Goal: Information Seeking & Learning: Learn about a topic

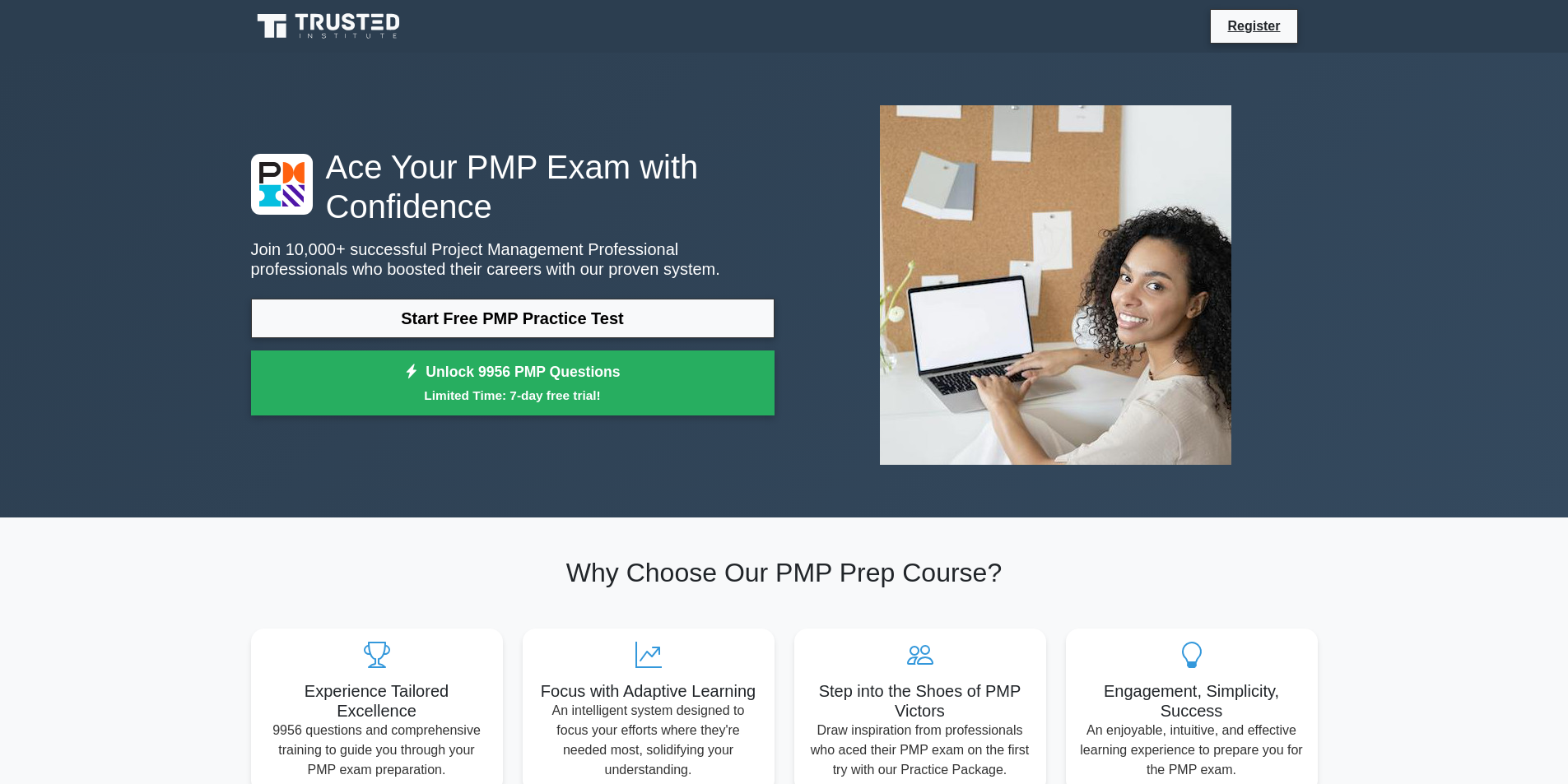
click at [593, 309] on link "Start Free PMP Practice Test" at bounding box center [513, 318] width 524 height 39
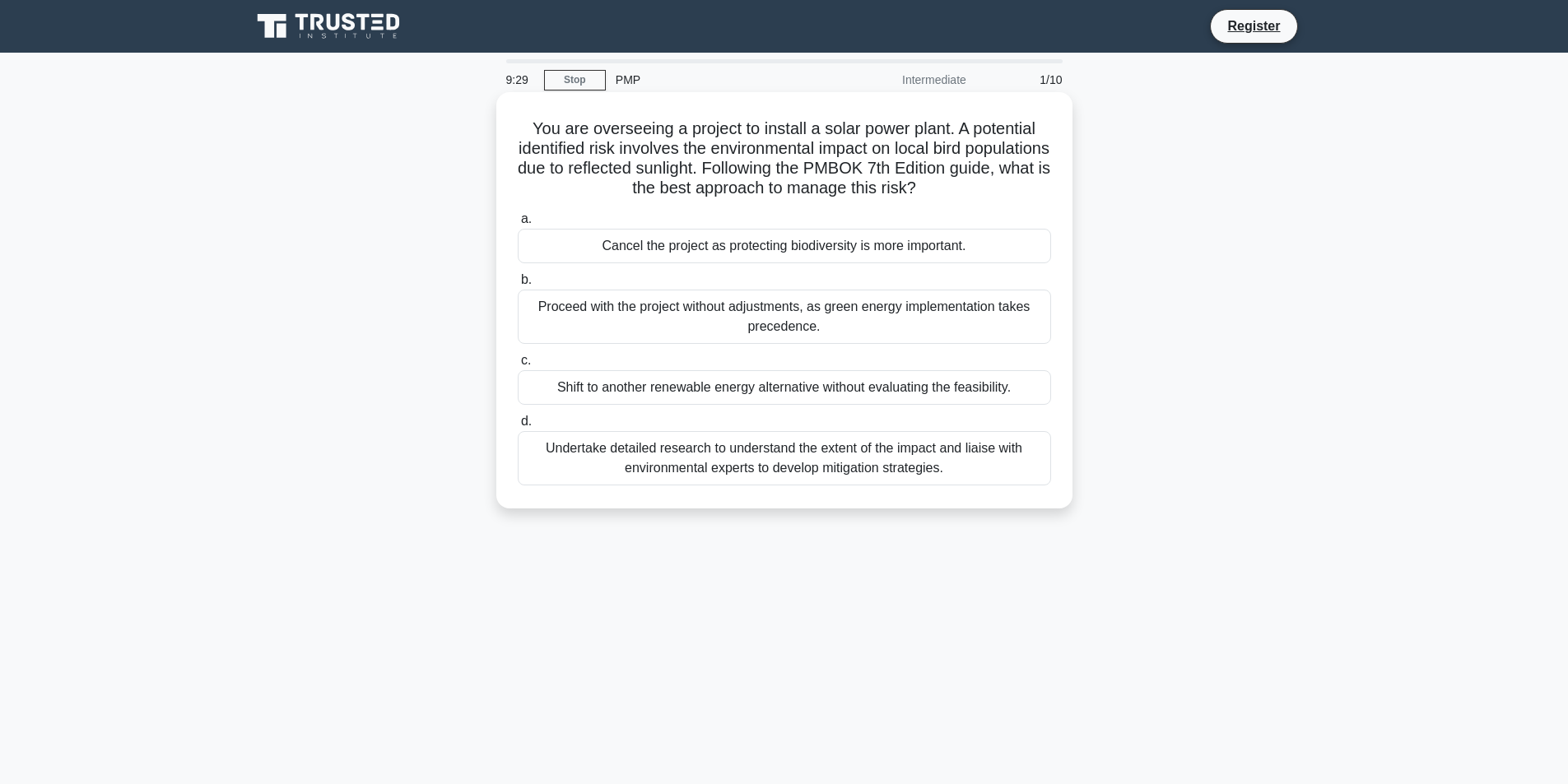
click at [869, 449] on div "Undertake detailed research to understand the extent of the impact and liaise w…" at bounding box center [784, 458] width 533 height 54
click at [518, 427] on input "d. Undertake detailed research to understand the extent of the impact and liais…" at bounding box center [518, 421] width 0 height 10
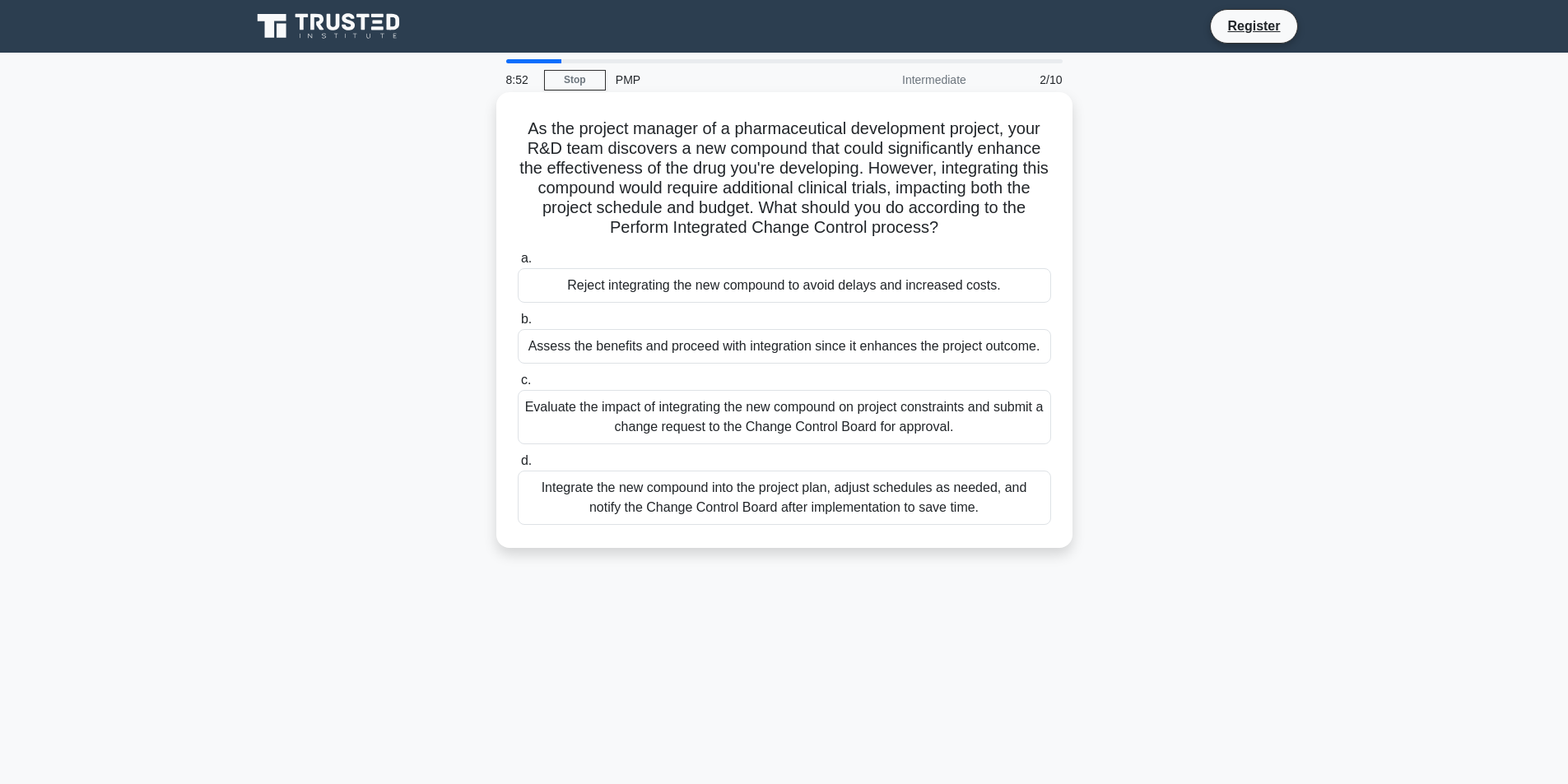
click at [841, 418] on div "Evaluate the impact of integrating the new compound on project constraints and …" at bounding box center [784, 417] width 533 height 54
click at [518, 386] on input "c. Evaluate the impact of integrating the new compound on project constraints a…" at bounding box center [518, 380] width 0 height 10
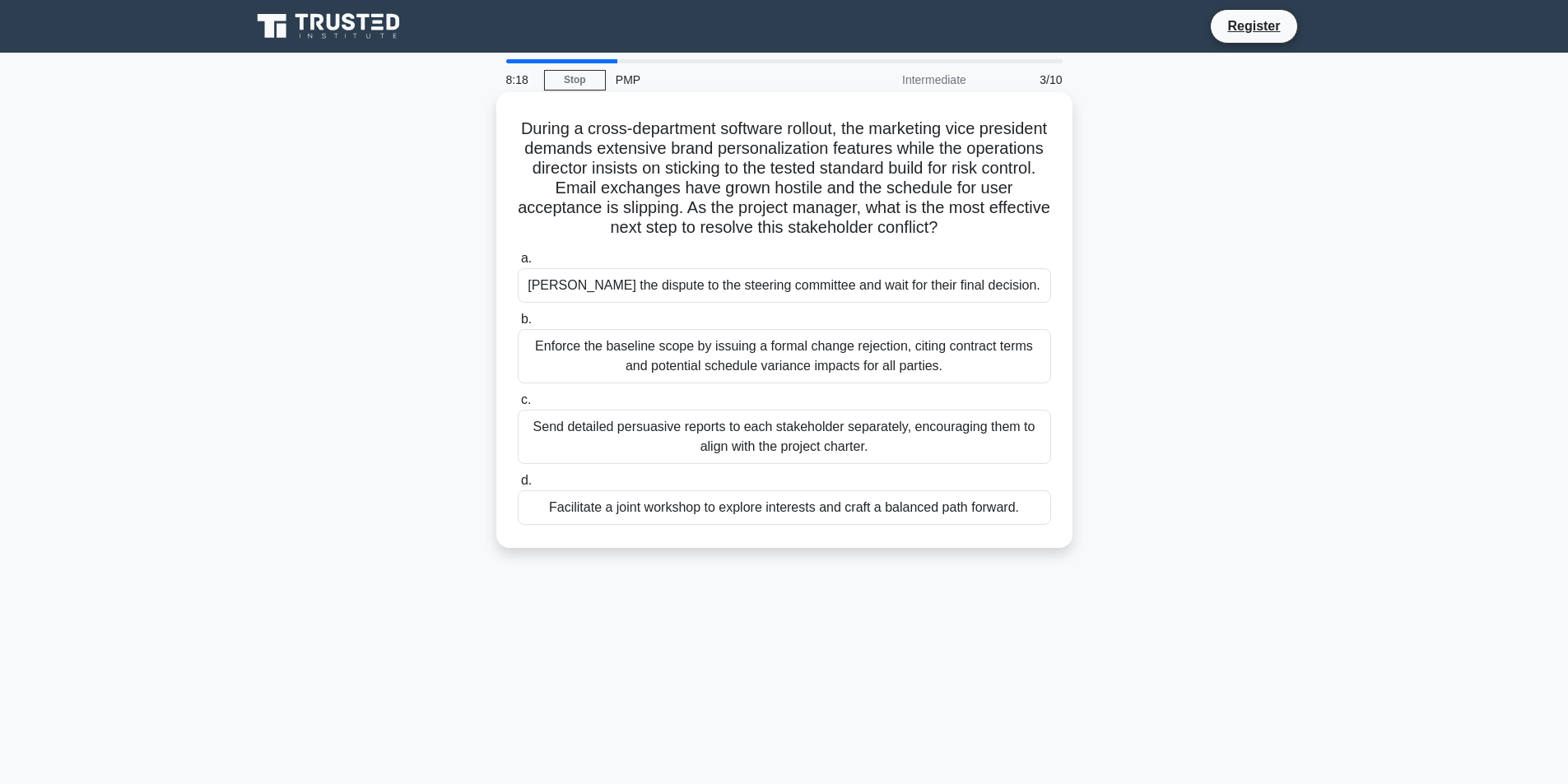
click at [881, 441] on div "Send detailed persuasive reports to each stakeholder separately, encouraging th…" at bounding box center [784, 437] width 533 height 54
click at [518, 406] on input "c. Send detailed persuasive reports to each stakeholder separately, encouraging…" at bounding box center [518, 400] width 0 height 10
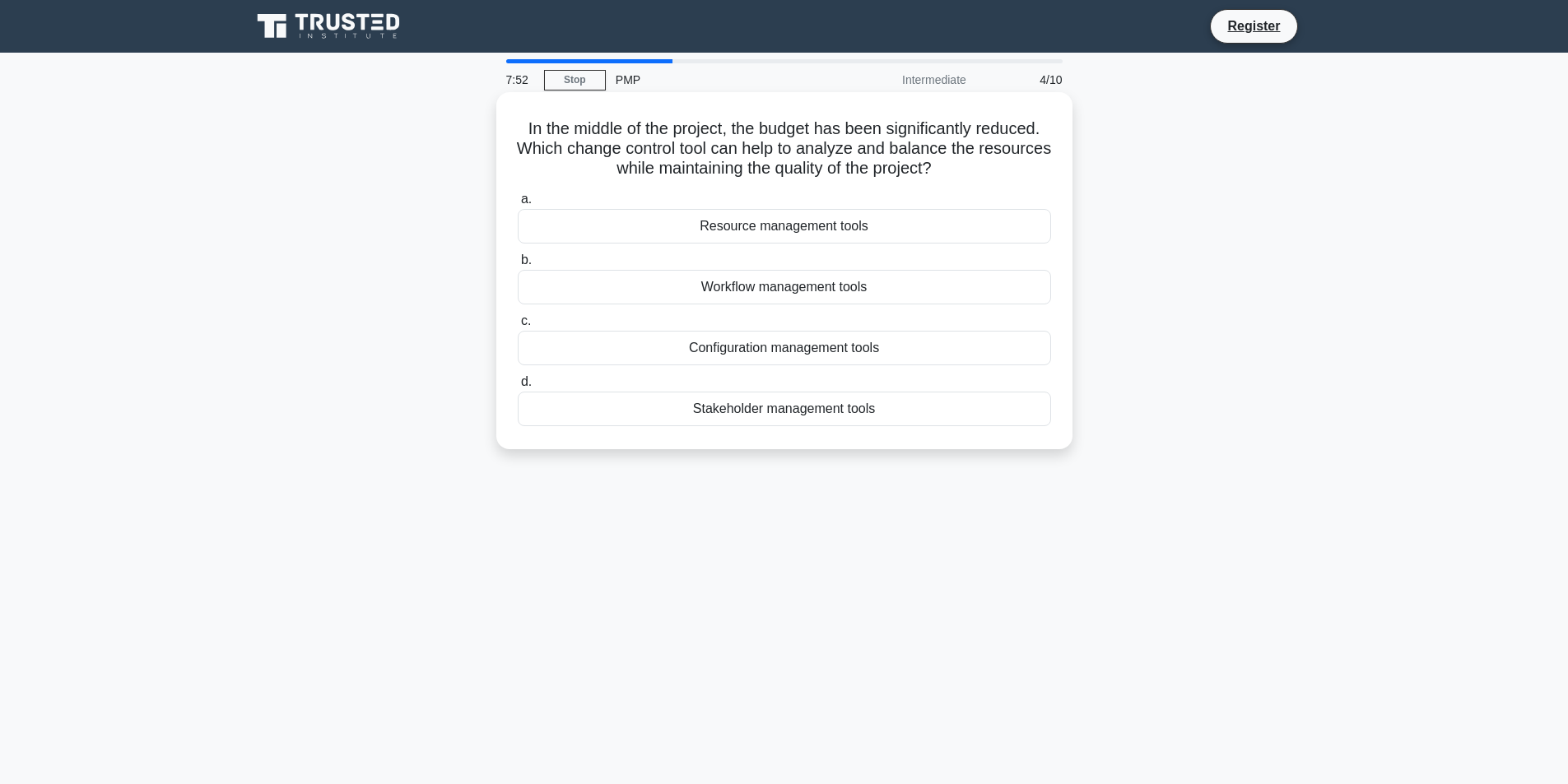
click at [790, 224] on div "Resource management tools" at bounding box center [784, 226] width 533 height 34
click at [518, 205] on input "a. Resource management tools" at bounding box center [518, 199] width 0 height 10
click at [827, 343] on div "Resource breakdown structure" at bounding box center [784, 348] width 533 height 34
click at [518, 327] on input "c. Resource breakdown structure" at bounding box center [518, 321] width 0 height 10
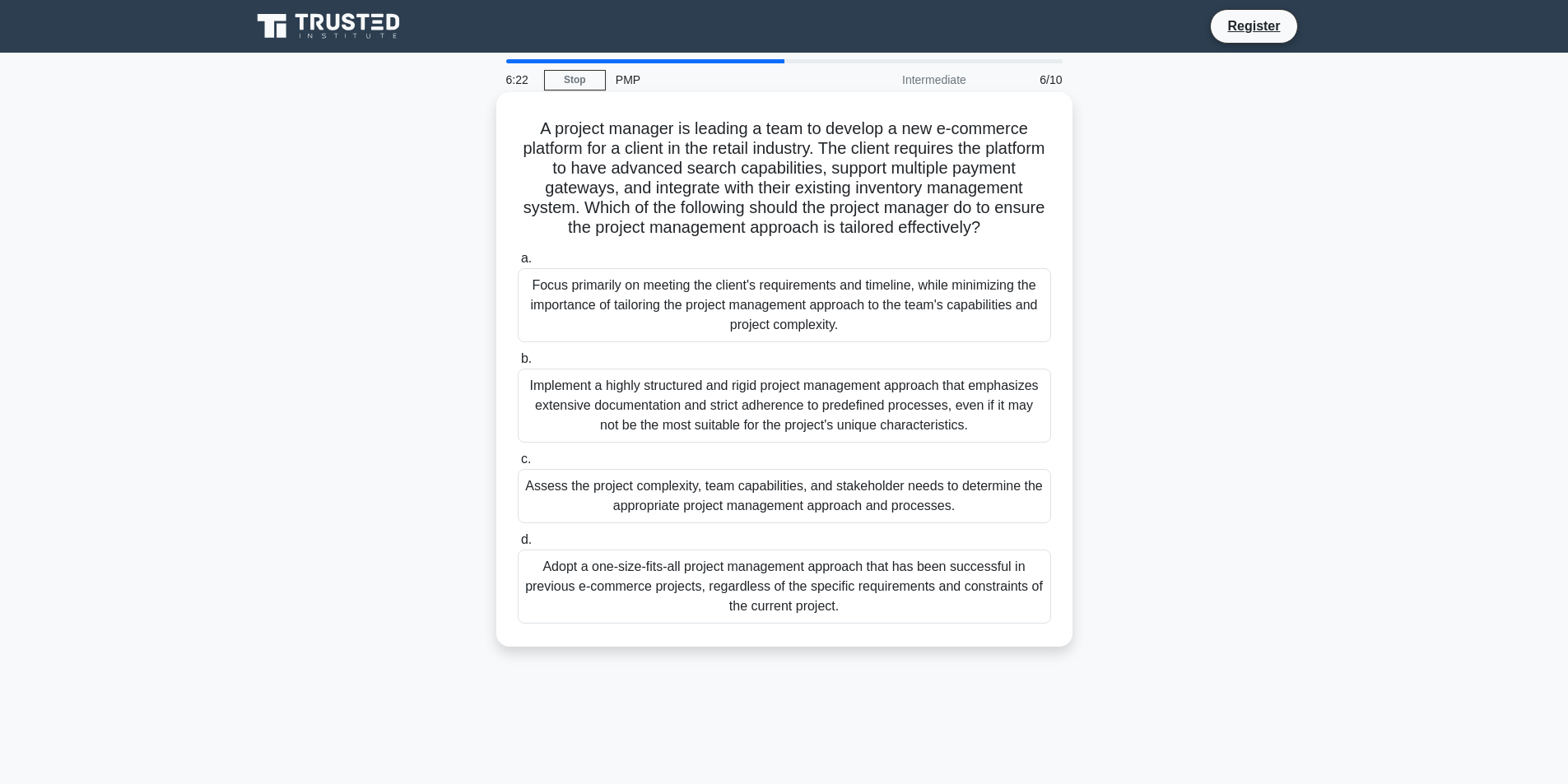
click at [927, 523] on div "Assess the project complexity, team capabilities, and stakeholder needs to dete…" at bounding box center [784, 496] width 533 height 54
click at [518, 465] on input "c. Assess the project complexity, team capabilities, and stakeholder needs to d…" at bounding box center [518, 459] width 0 height 10
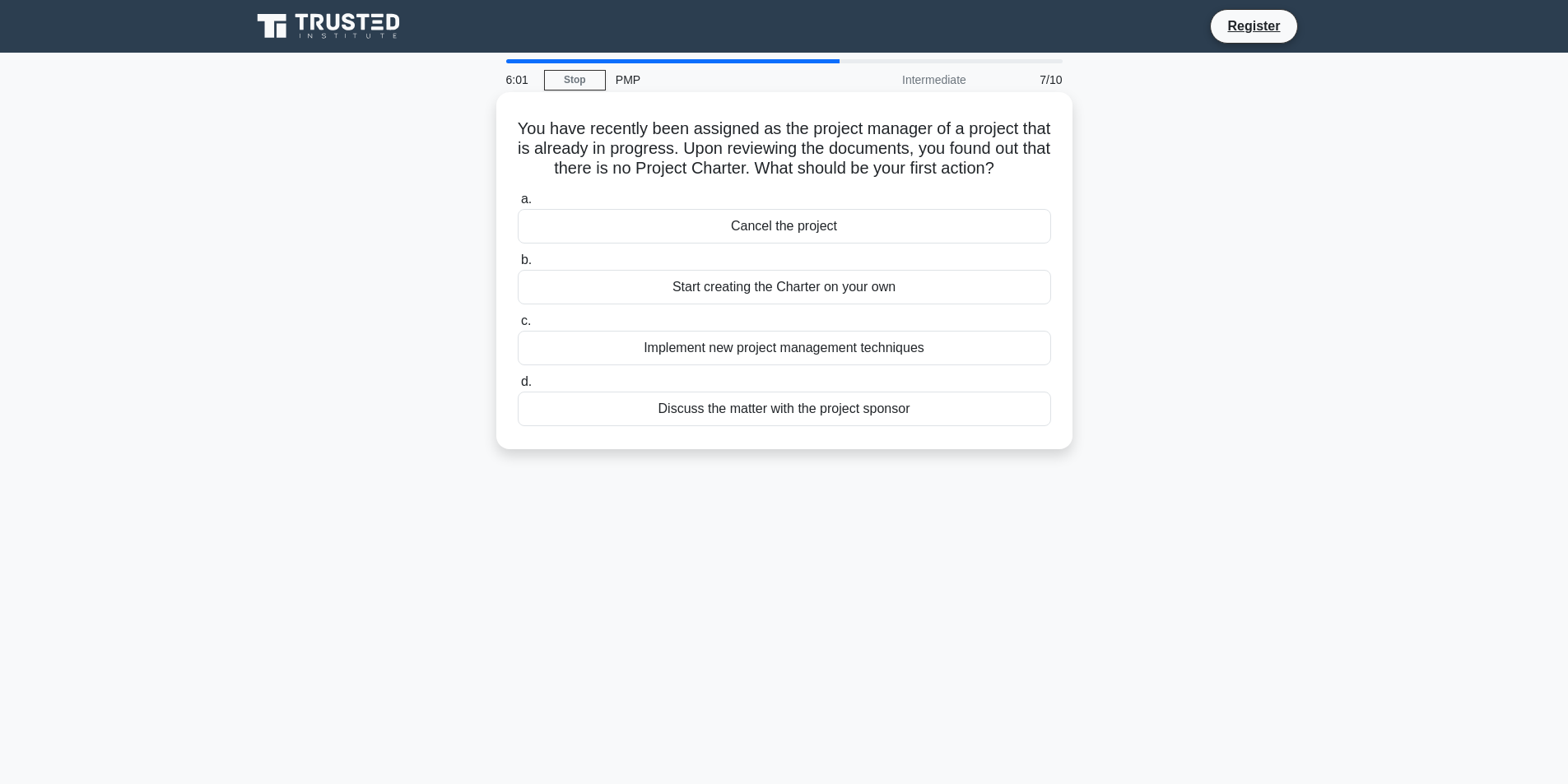
click at [899, 426] on div "Discuss the matter with the project sponsor" at bounding box center [784, 409] width 533 height 34
click at [518, 388] on input "d. Discuss the matter with the project sponsor" at bounding box center [518, 382] width 0 height 10
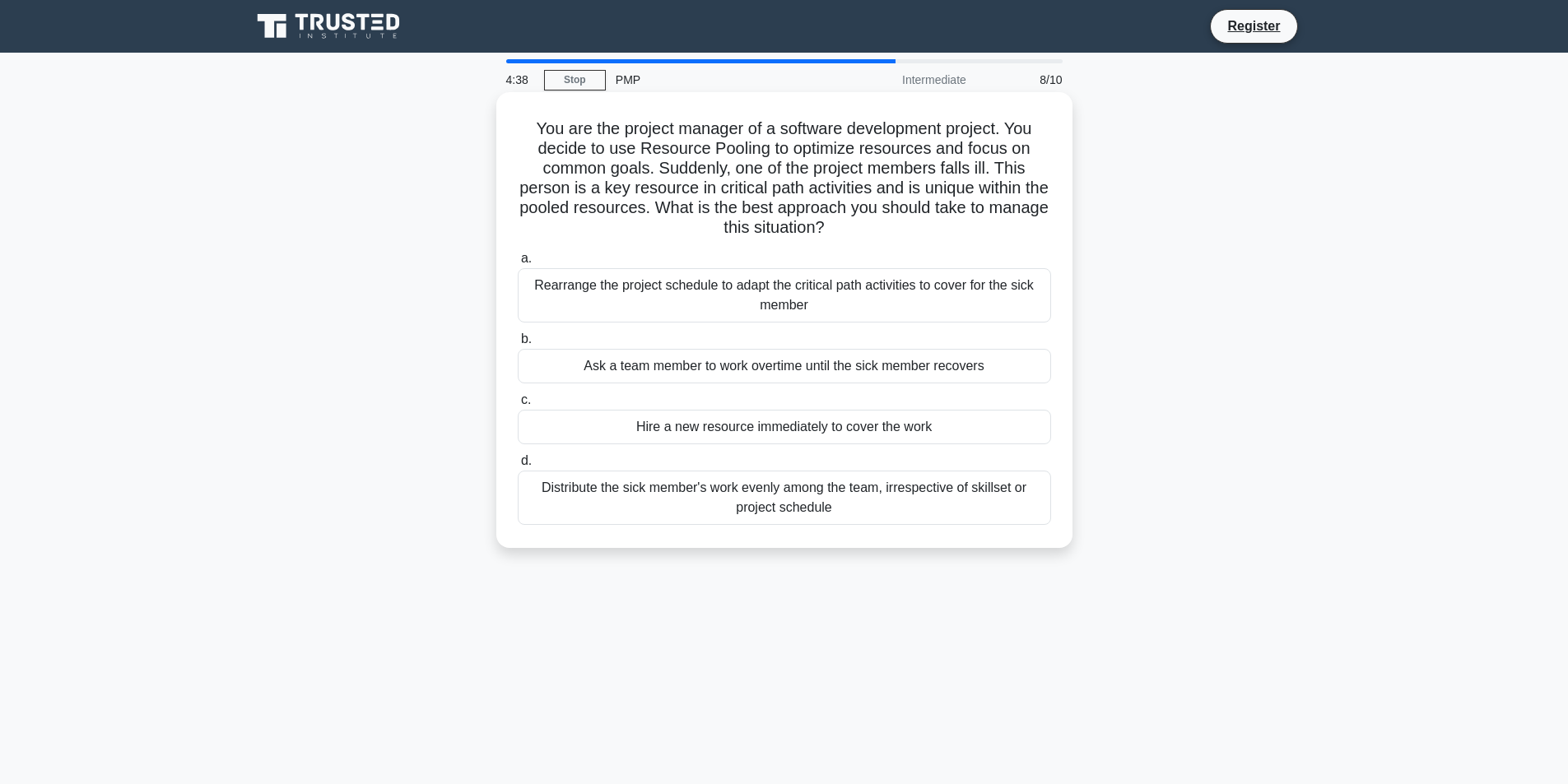
click at [911, 504] on div "Distribute the sick member's work evenly among the team, irrespective of skills…" at bounding box center [784, 498] width 533 height 54
click at [518, 467] on input "d. Distribute the sick member's work evenly among the team, irrespective of ski…" at bounding box center [518, 461] width 0 height 10
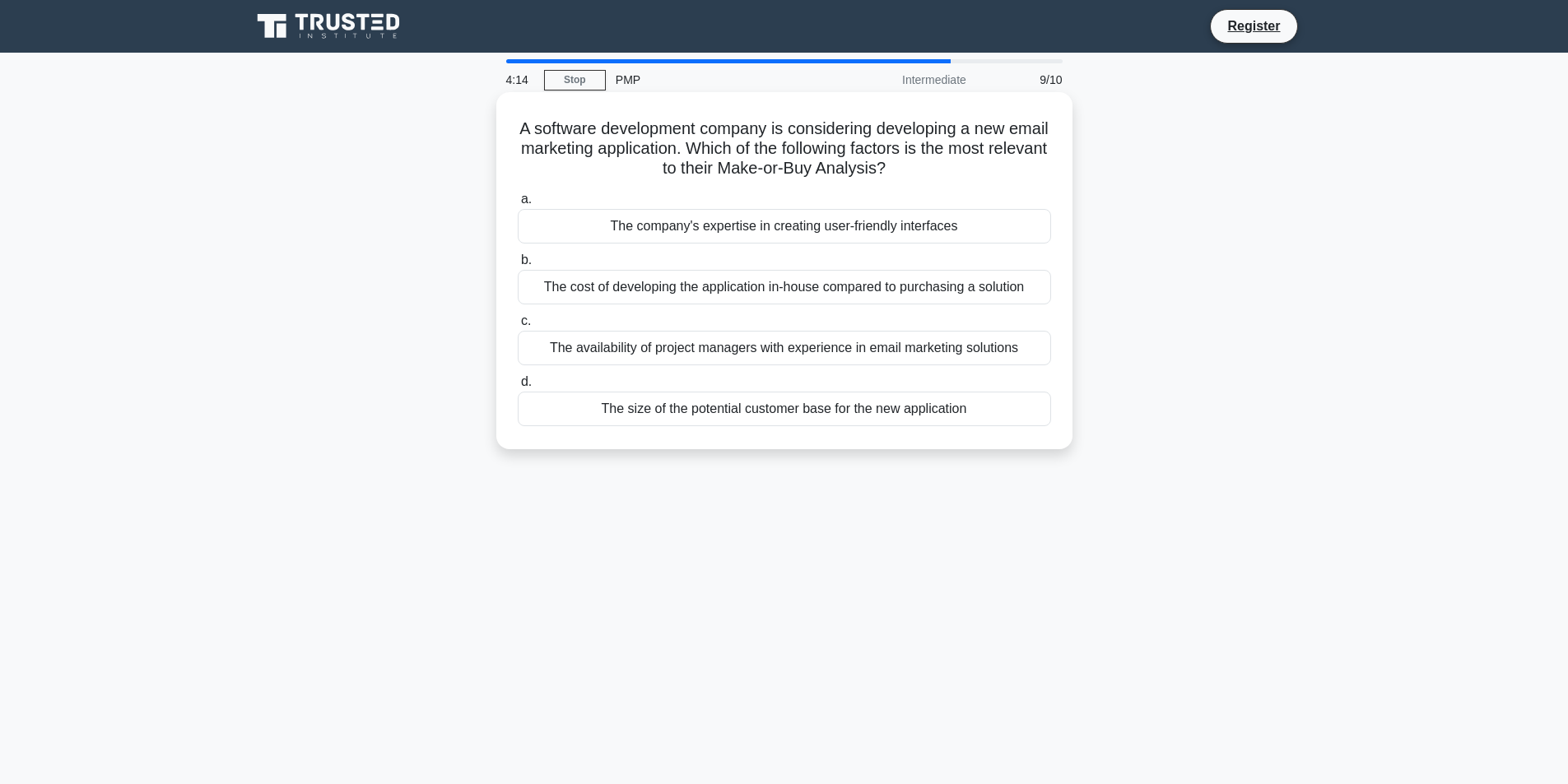
click at [899, 292] on div "The cost of developing the application in-house compared to purchasing a soluti…" at bounding box center [784, 287] width 533 height 34
click at [518, 266] on input "b. The cost of developing the application in-house compared to purchasing a sol…" at bounding box center [518, 260] width 0 height 10
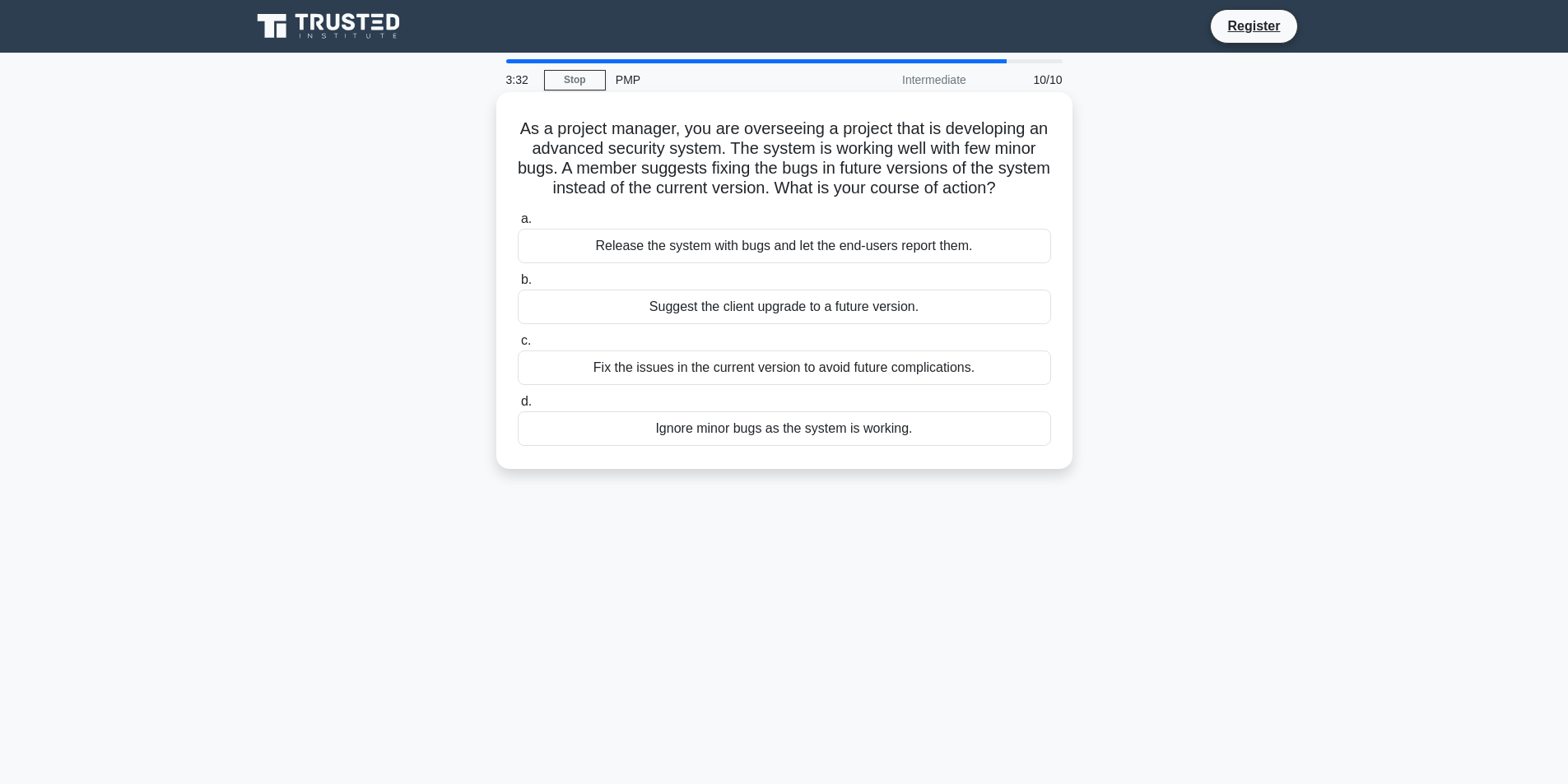
click at [955, 385] on div "Fix the issues in the current version to avoid future complications." at bounding box center [784, 368] width 533 height 34
click at [518, 347] on input "c. Fix the issues in the current version to avoid future complications." at bounding box center [518, 341] width 0 height 10
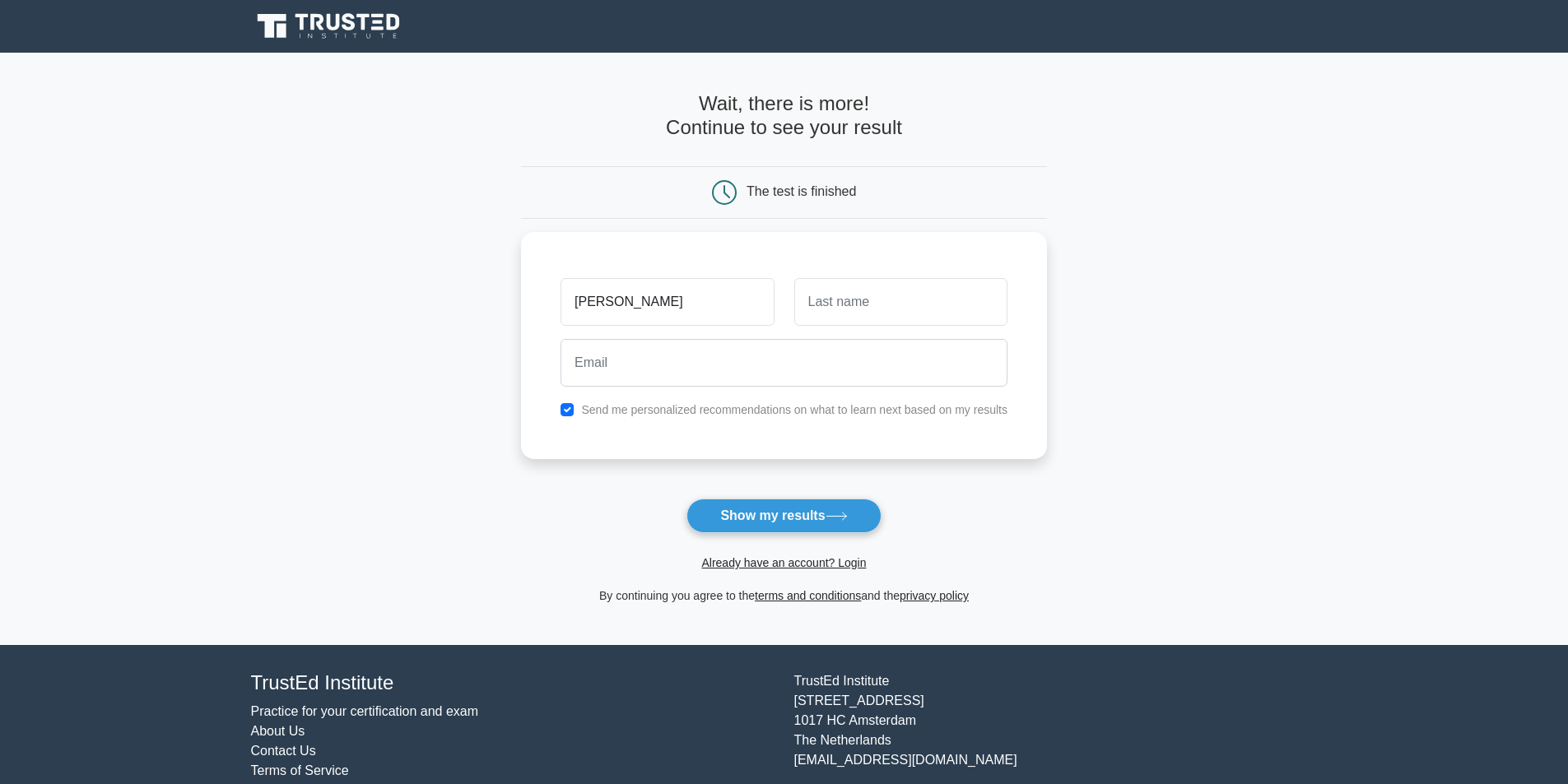
type input "[PERSON_NAME]"
type input "Auf"
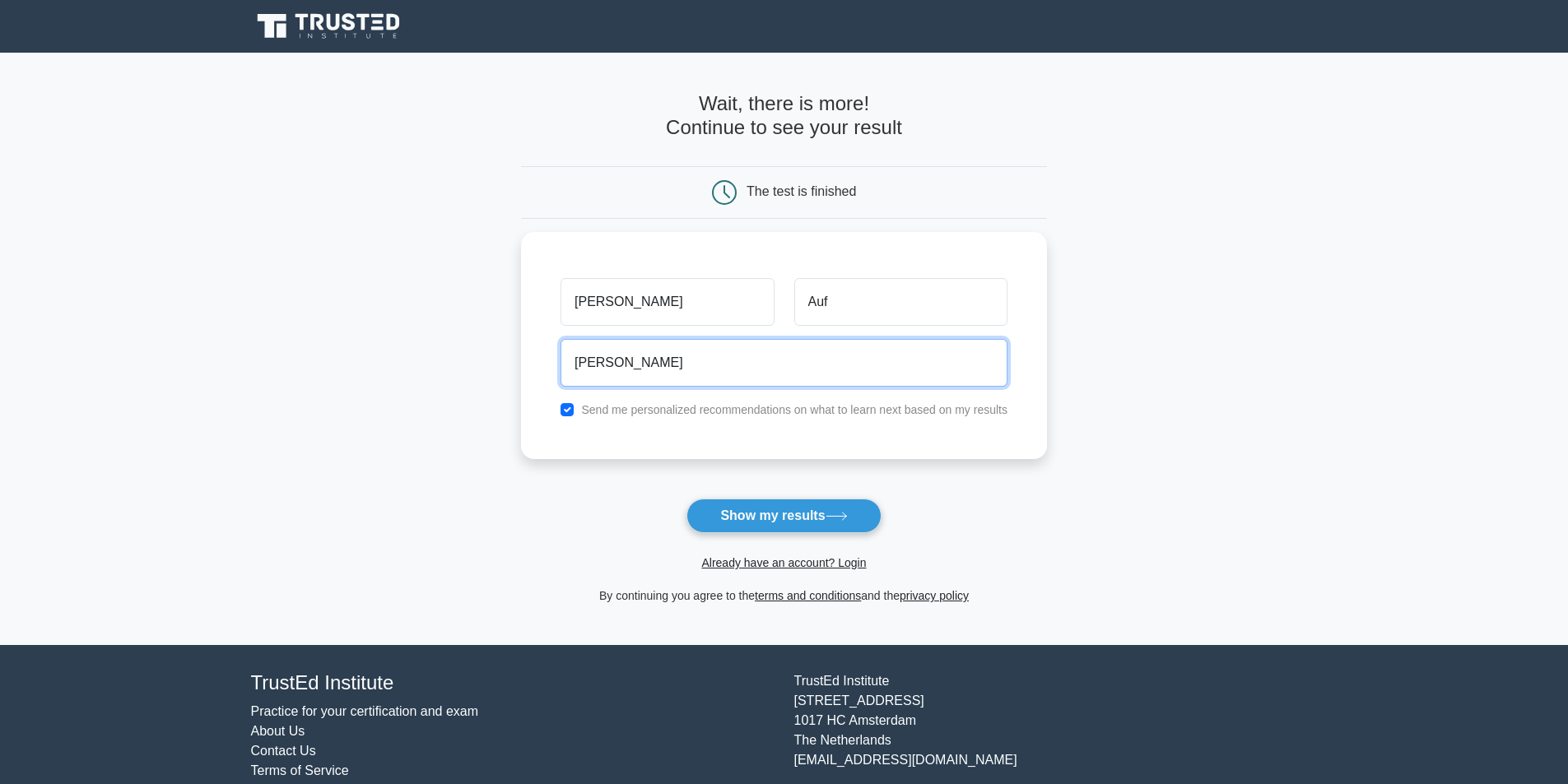
type input "[PERSON_NAME][EMAIL_ADDRESS][DOMAIN_NAME]"
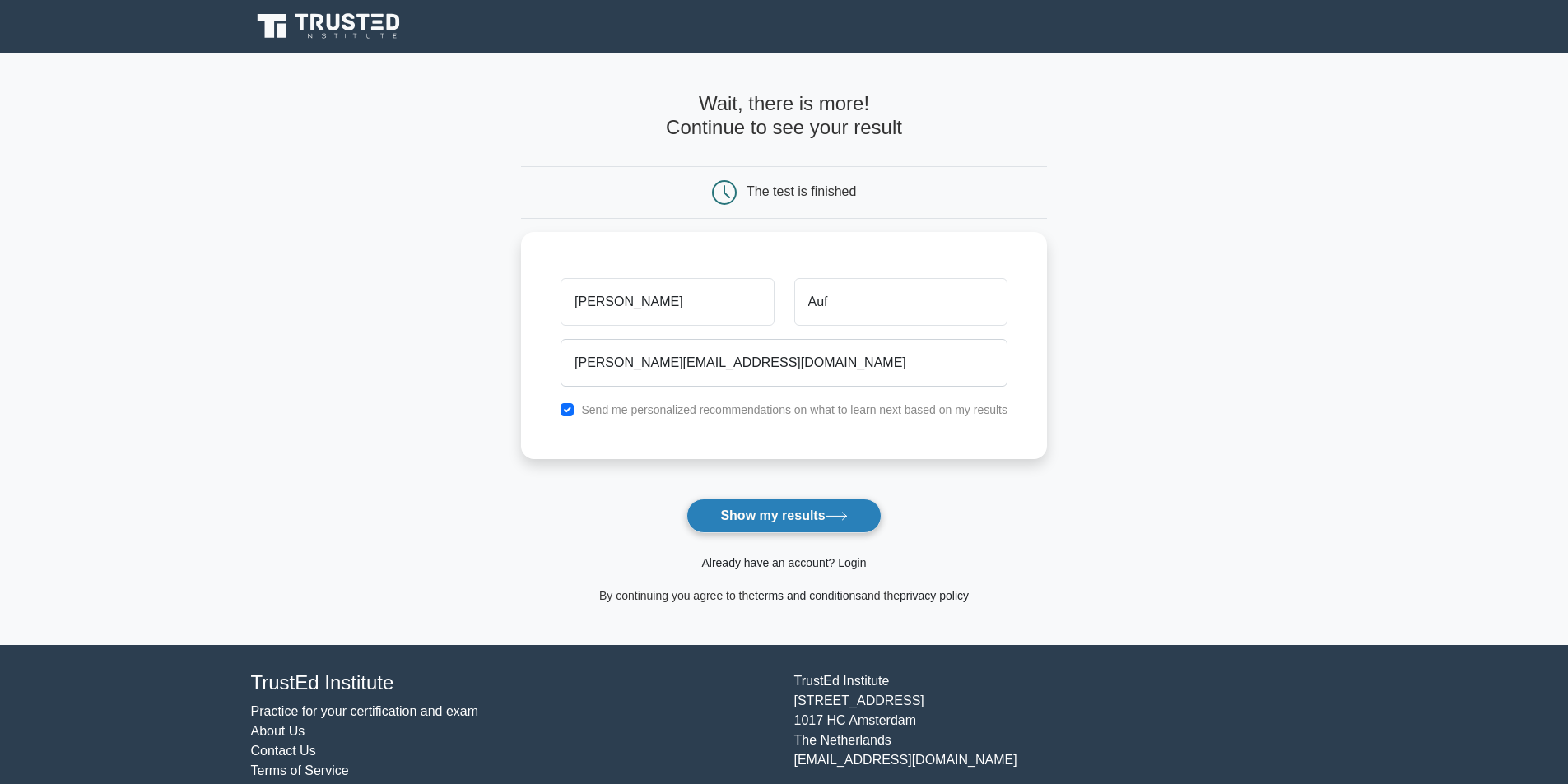
click at [790, 522] on button "Show my results" at bounding box center [784, 516] width 194 height 34
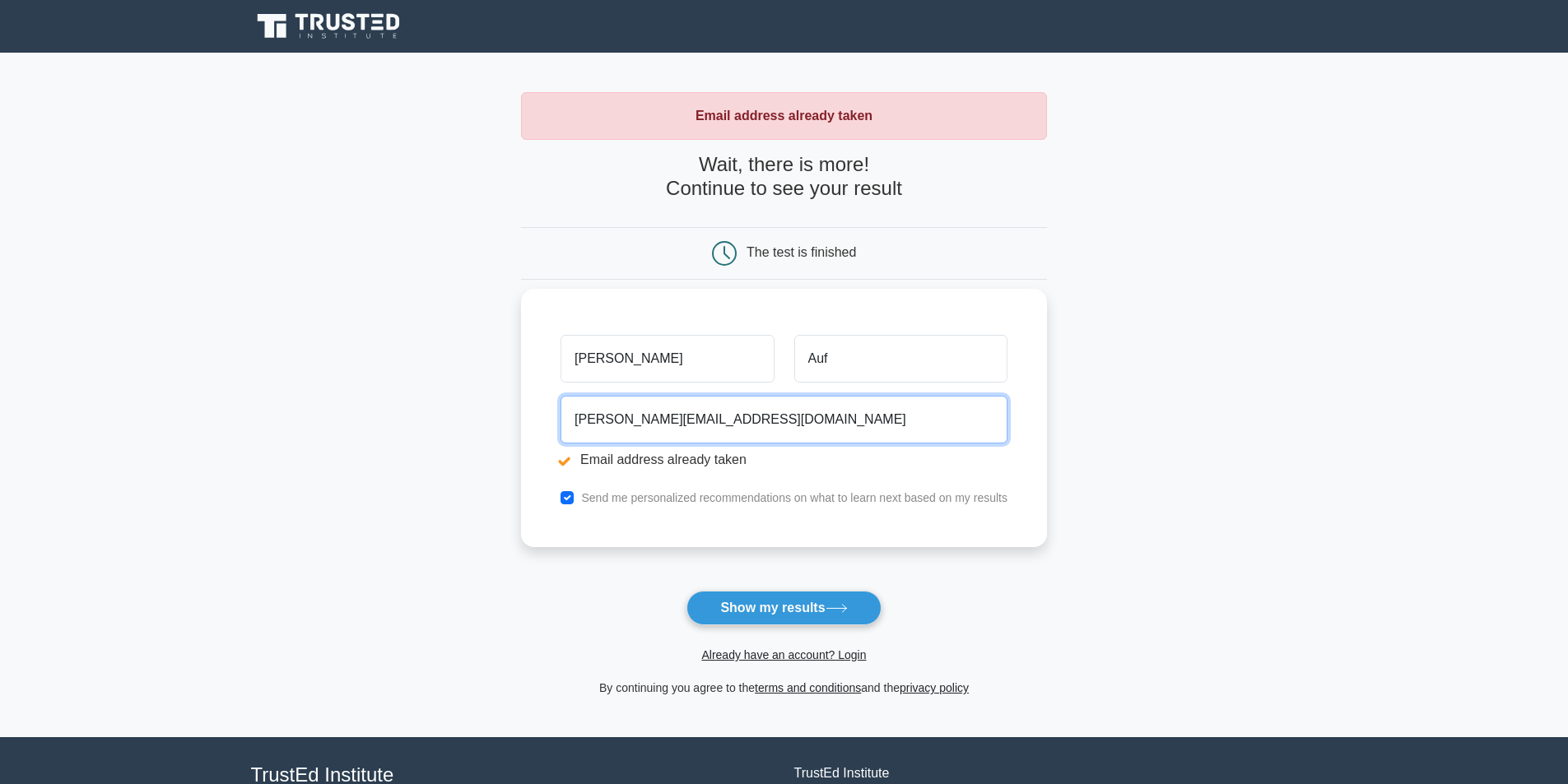
drag, startPoint x: 766, startPoint y: 415, endPoint x: 566, endPoint y: 413, distance: 200.0
click at [566, 413] on input "hussein.auf2014@gmail.com" at bounding box center [784, 419] width 447 height 48
type input "hauf@apcc-sa.com"
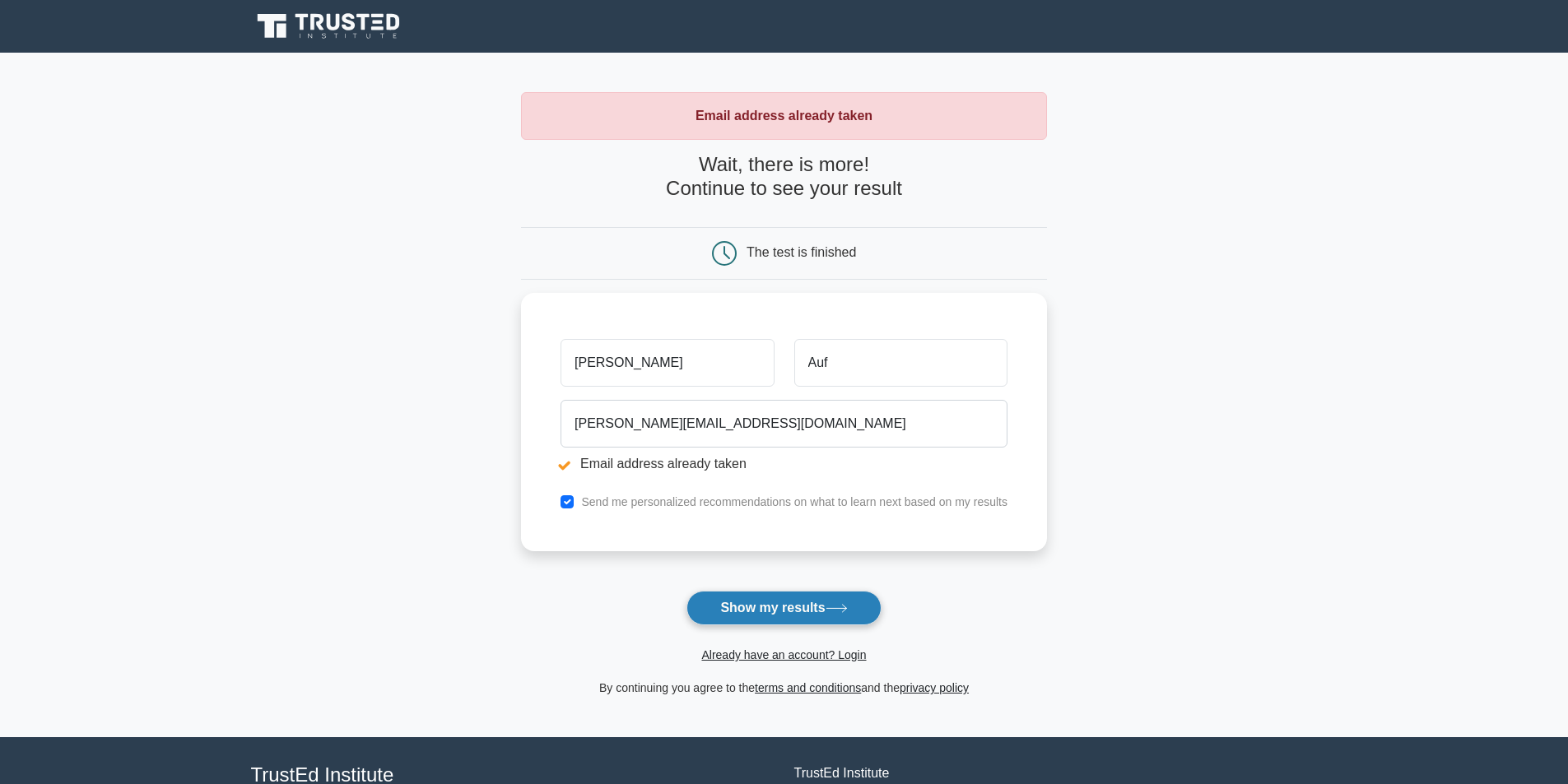
click at [792, 606] on button "Show my results" at bounding box center [784, 608] width 194 height 34
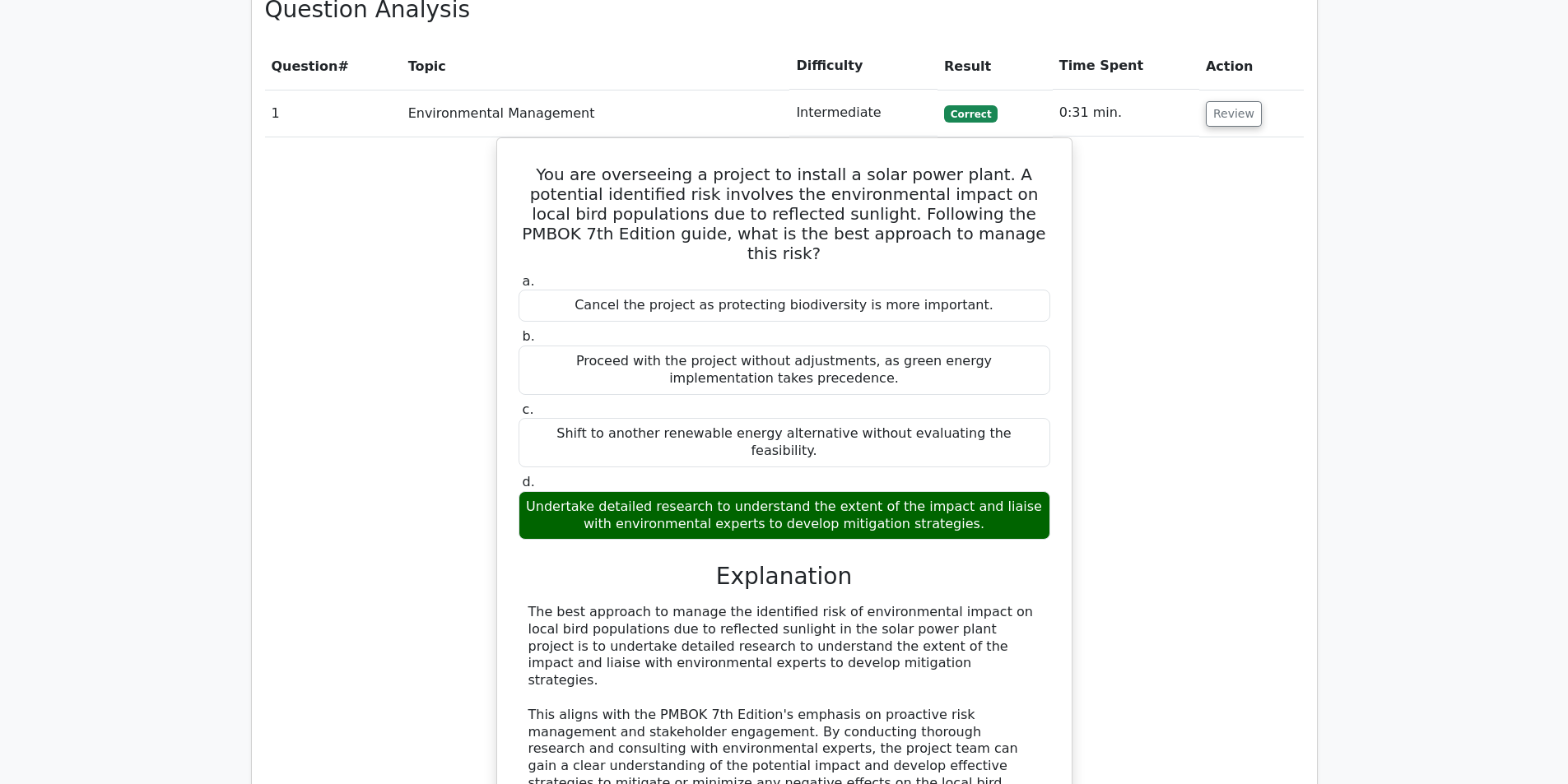
scroll to position [1645, 0]
